Goal: Find specific page/section: Find specific page/section

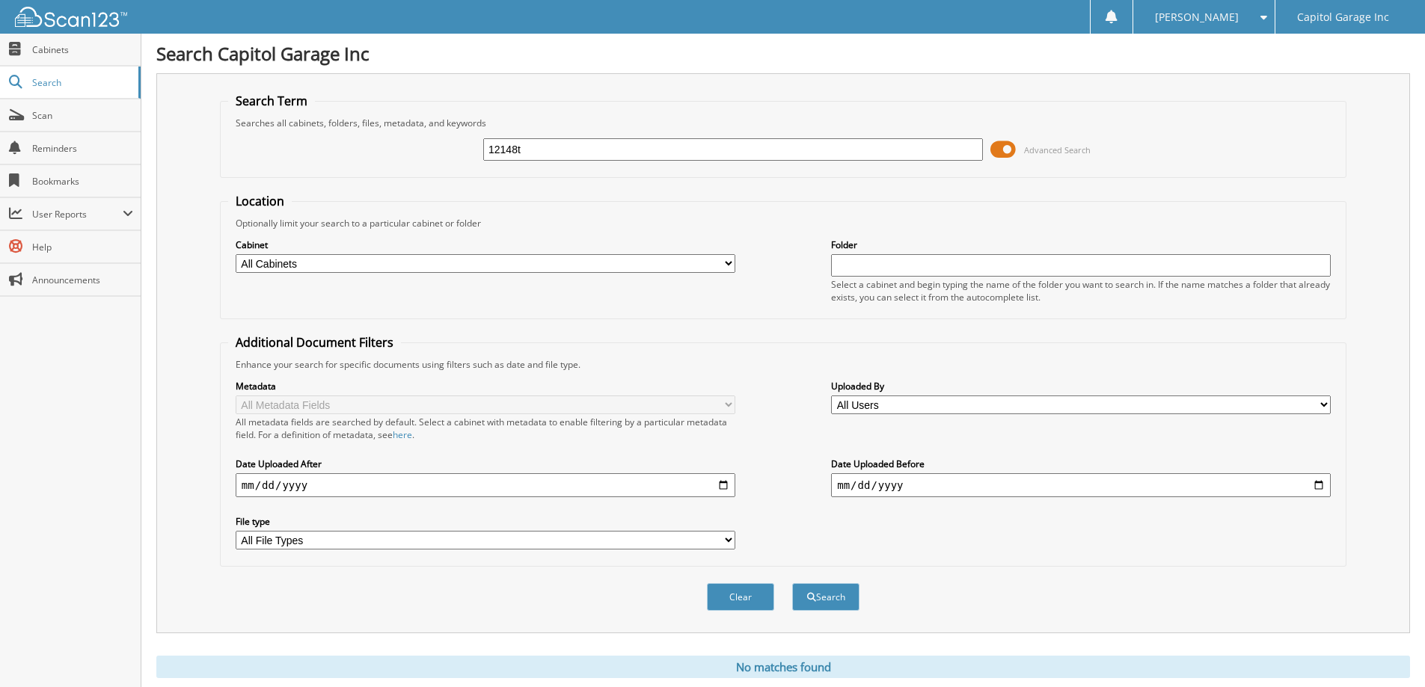
drag, startPoint x: 560, startPoint y: 156, endPoint x: 466, endPoint y: 162, distance: 94.4
click at [470, 162] on div "12148t Advanced Search" at bounding box center [783, 149] width 1110 height 40
type input "0"
type input "11665t"
click at [792, 583] on button "Search" at bounding box center [825, 597] width 67 height 28
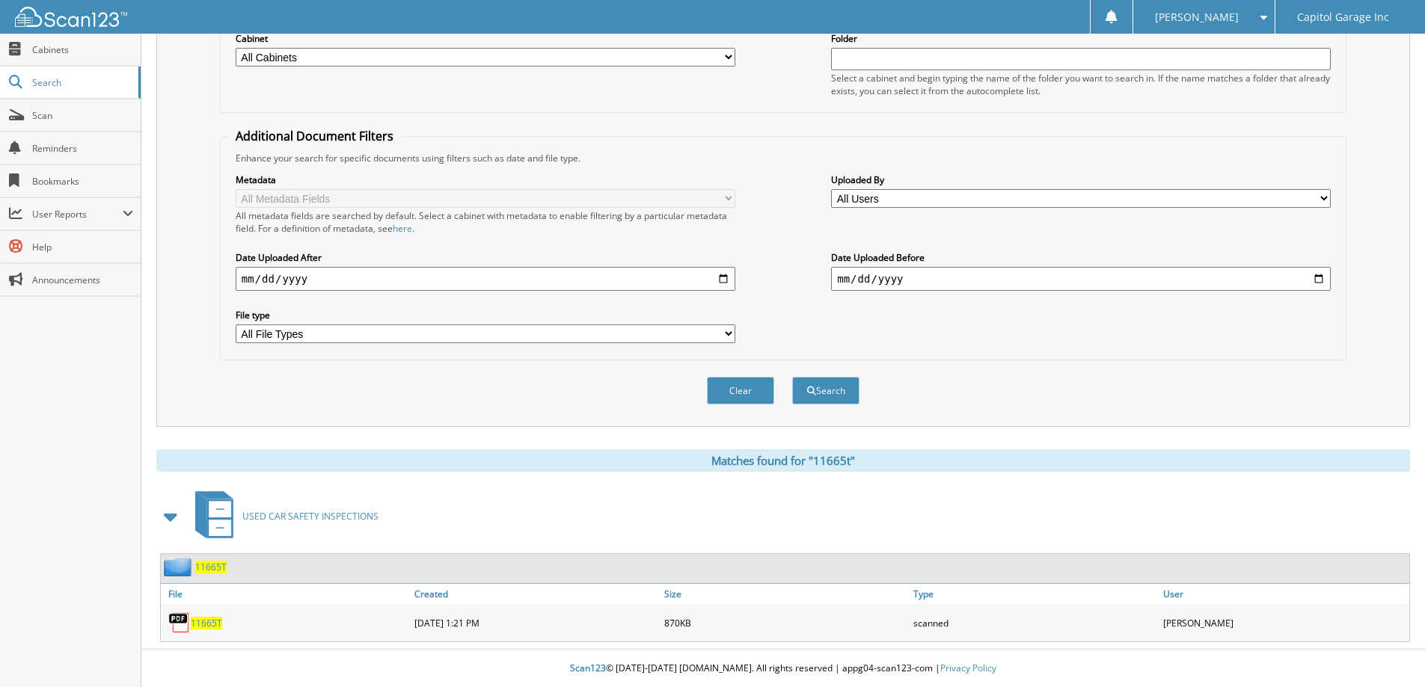
scroll to position [207, 0]
click at [209, 622] on span "11665T" at bounding box center [206, 623] width 31 height 13
